Goal: Book appointment/travel/reservation

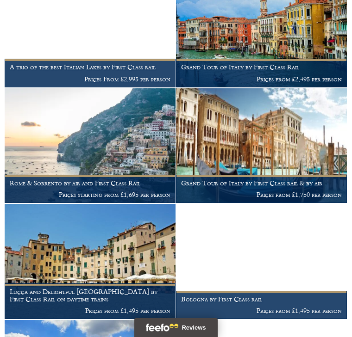
scroll to position [1097, 0]
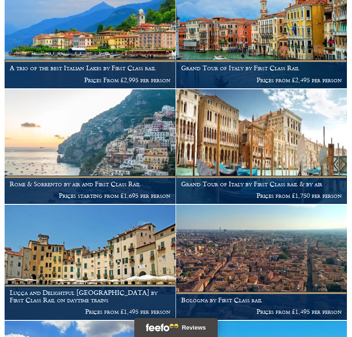
click at [228, 180] on h1 "Grand Tour of Italy by First Class rail & by air" at bounding box center [261, 183] width 161 height 7
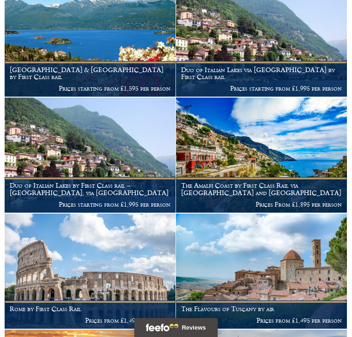
scroll to position [624, 0]
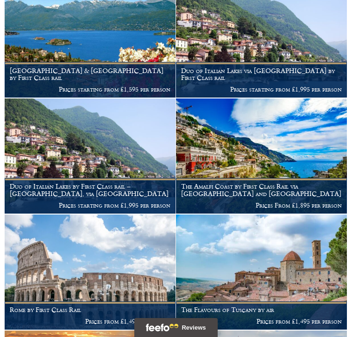
click at [290, 183] on h1 "The Amalfi Coast by First Class Rail via Zurich and Montreux" at bounding box center [261, 190] width 161 height 15
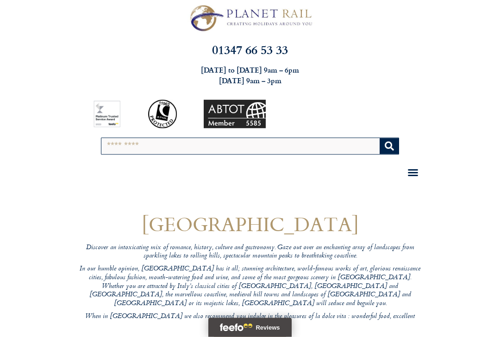
scroll to position [0, 0]
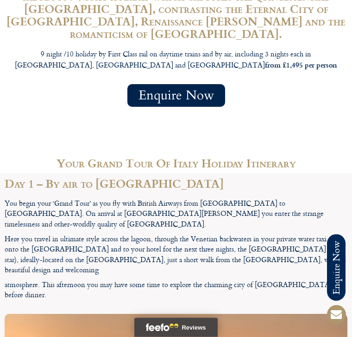
scroll to position [1261, 0]
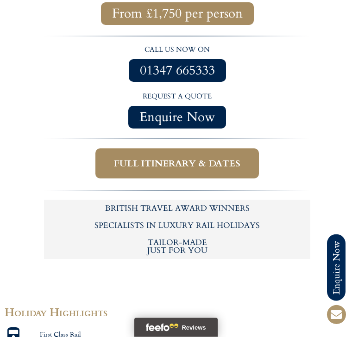
click at [143, 158] on span "Full itinerary & dates" at bounding box center [177, 164] width 126 height 12
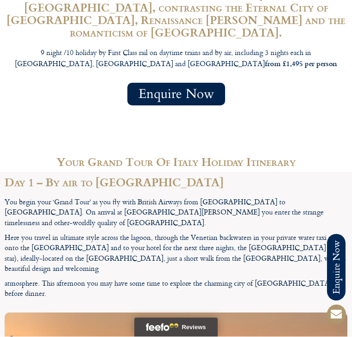
scroll to position [1343, 0]
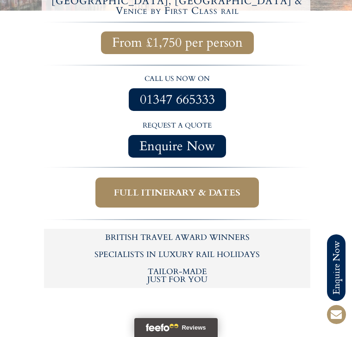
scroll to position [448, 0]
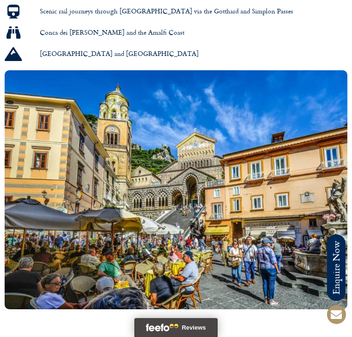
scroll to position [877, 0]
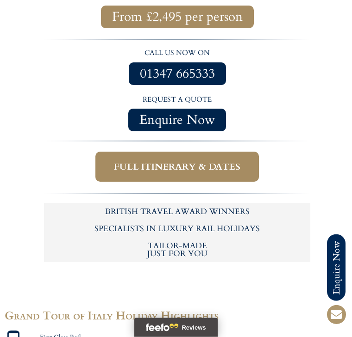
scroll to position [495, 0]
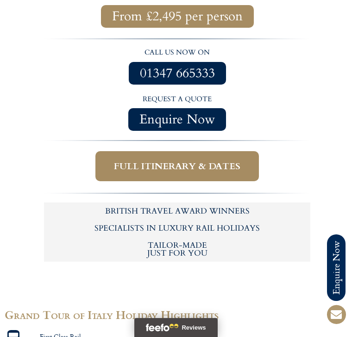
click at [135, 161] on span "Full itinerary & dates" at bounding box center [177, 167] width 126 height 12
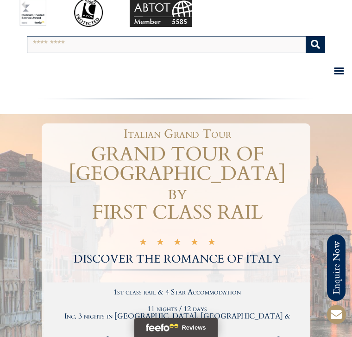
scroll to position [0, 0]
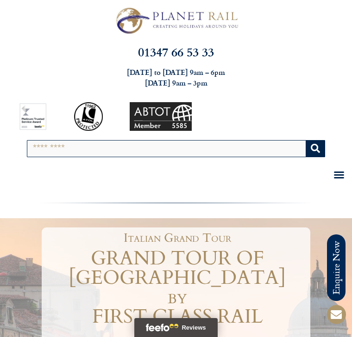
click at [337, 175] on icon "Menu Toggle" at bounding box center [338, 174] width 11 height 11
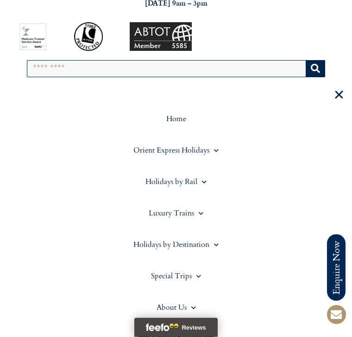
scroll to position [81, 0]
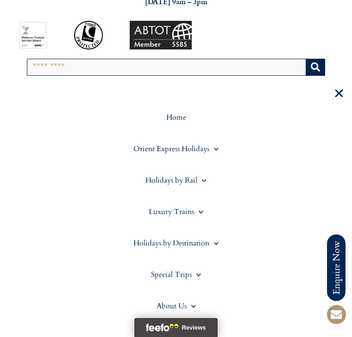
click at [338, 92] on icon "Menu Toggle" at bounding box center [338, 93] width 11 height 11
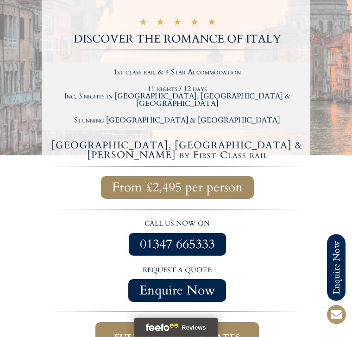
scroll to position [324, 0]
click at [140, 182] on span "From £2,495 per person" at bounding box center [177, 188] width 130 height 12
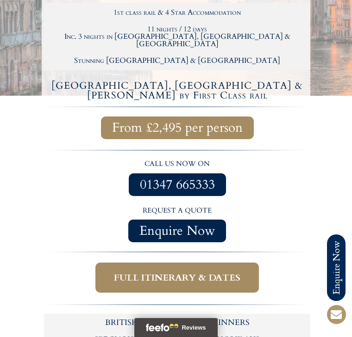
scroll to position [381, 0]
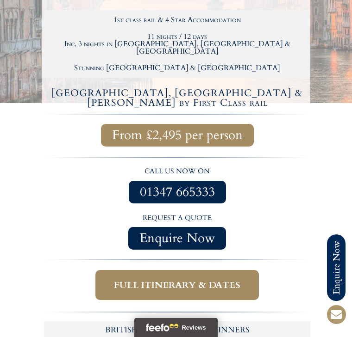
click at [129, 279] on span "Full itinerary & dates" at bounding box center [177, 285] width 126 height 12
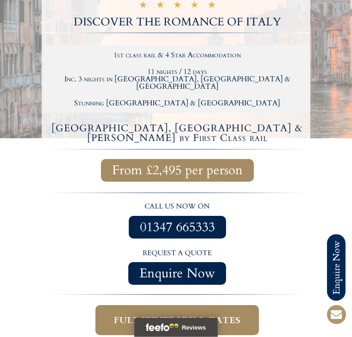
scroll to position [349, 0]
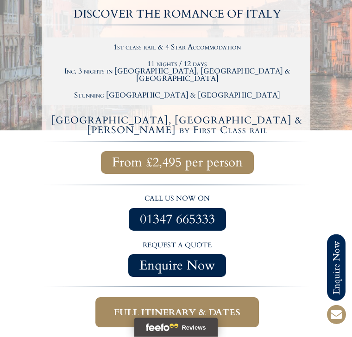
click at [150, 157] on span "From £2,495 per person" at bounding box center [177, 163] width 130 height 12
click at [140, 157] on span "From £2,495 per person" at bounding box center [177, 163] width 130 height 12
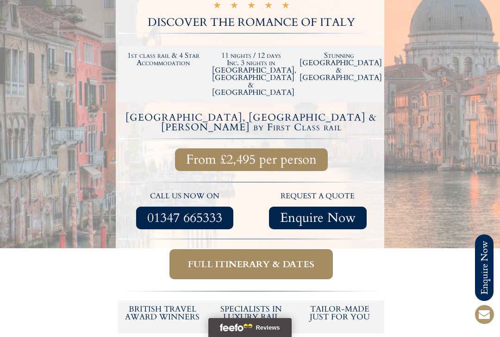
scroll to position [0, 0]
